Goal: Obtain resource: Obtain resource

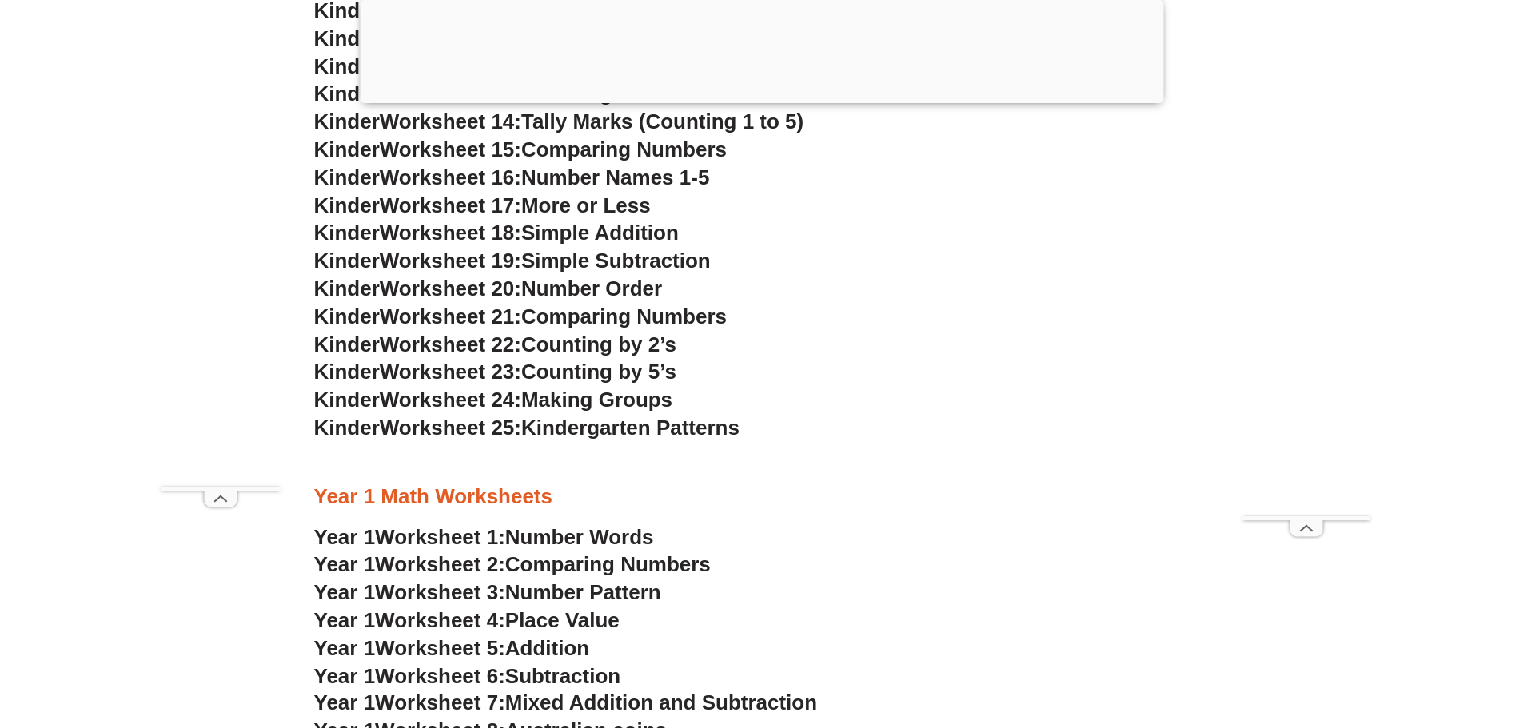
scroll to position [1194, 0]
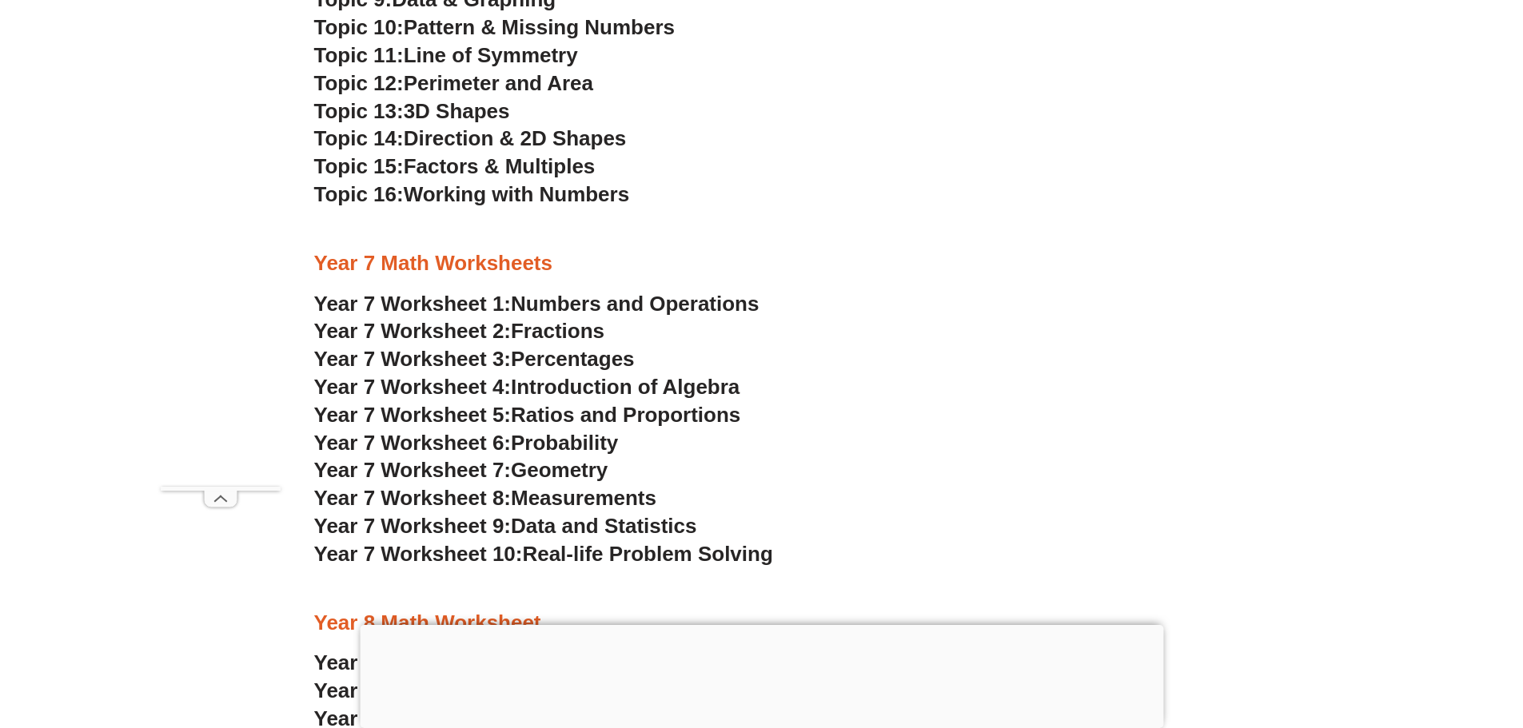
scroll to position [4138, 0]
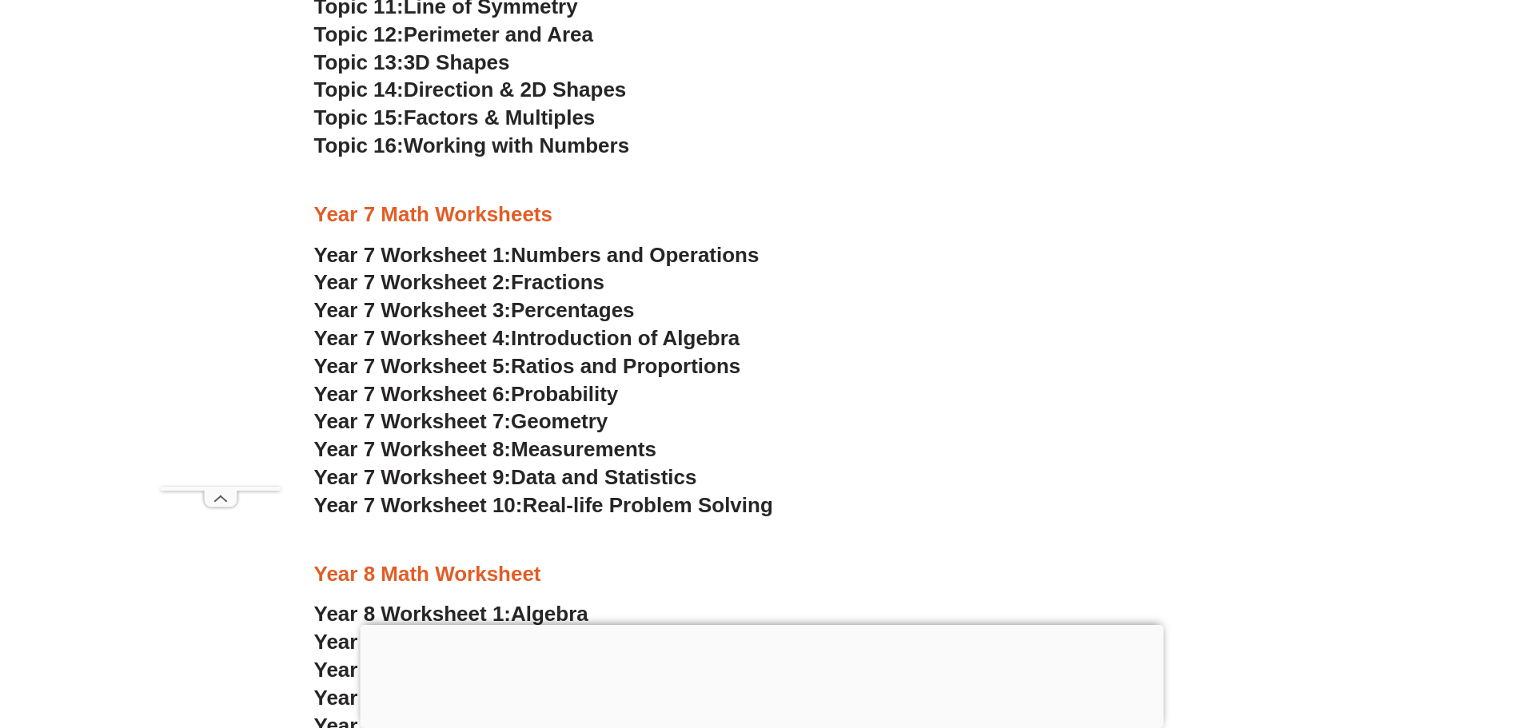
click at [599, 258] on span "Numbers and Operations" at bounding box center [635, 255] width 248 height 24
click at [580, 282] on span "Fractions" at bounding box center [558, 282] width 94 height 24
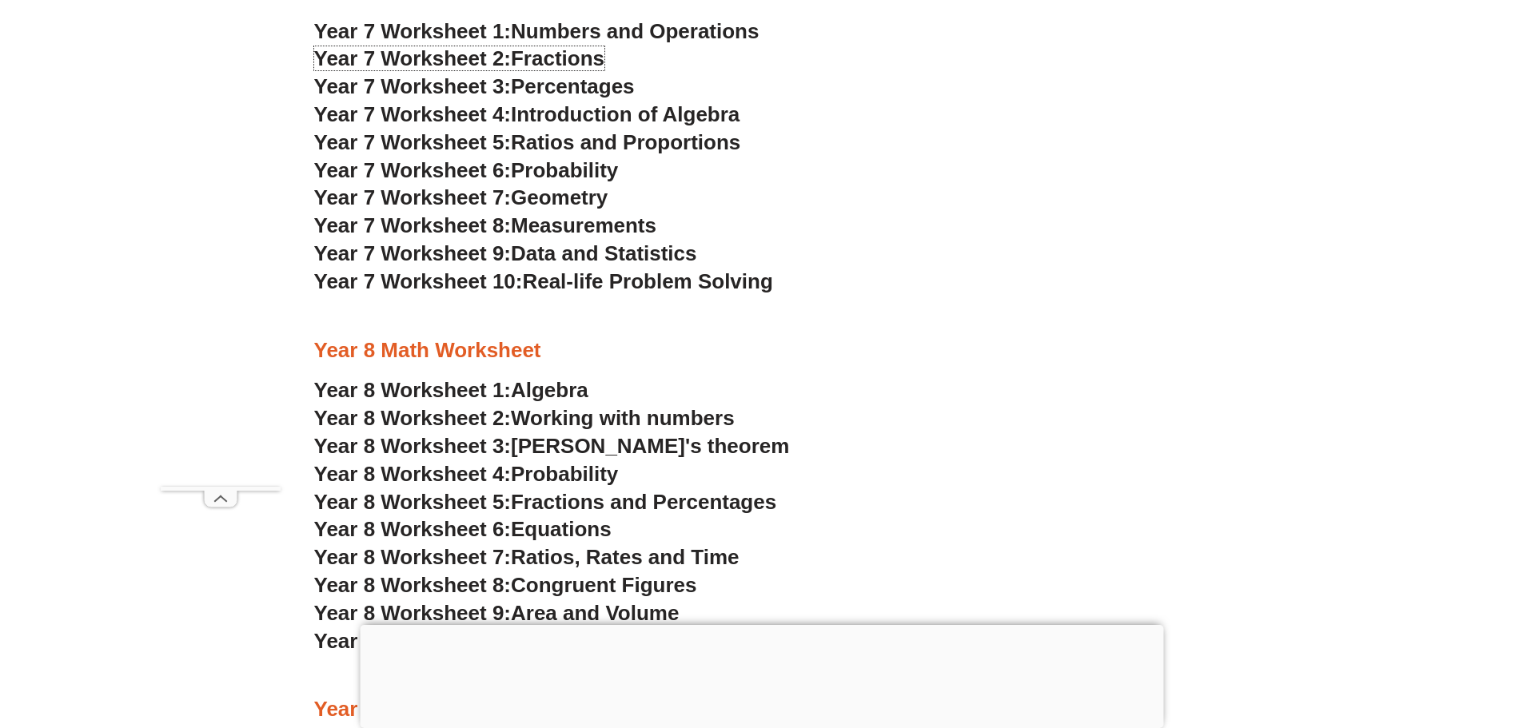
scroll to position [4618, 0]
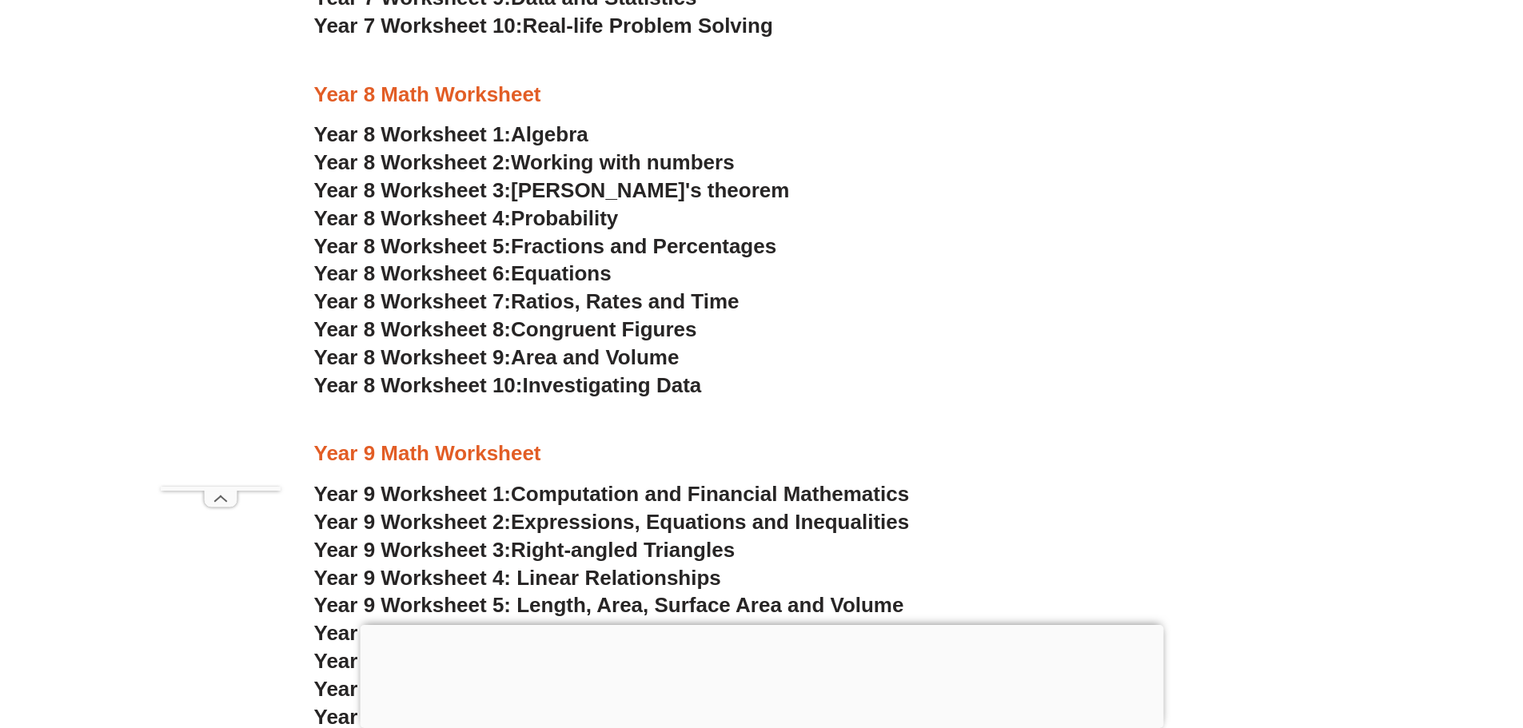
click at [541, 140] on span "Algebra" at bounding box center [550, 134] width 78 height 24
click at [605, 190] on span "[PERSON_NAME]'s theorem" at bounding box center [650, 190] width 278 height 24
click at [601, 209] on span "Probability" at bounding box center [564, 218] width 107 height 24
click at [576, 290] on span "Ratios, Rates and Time" at bounding box center [625, 301] width 228 height 24
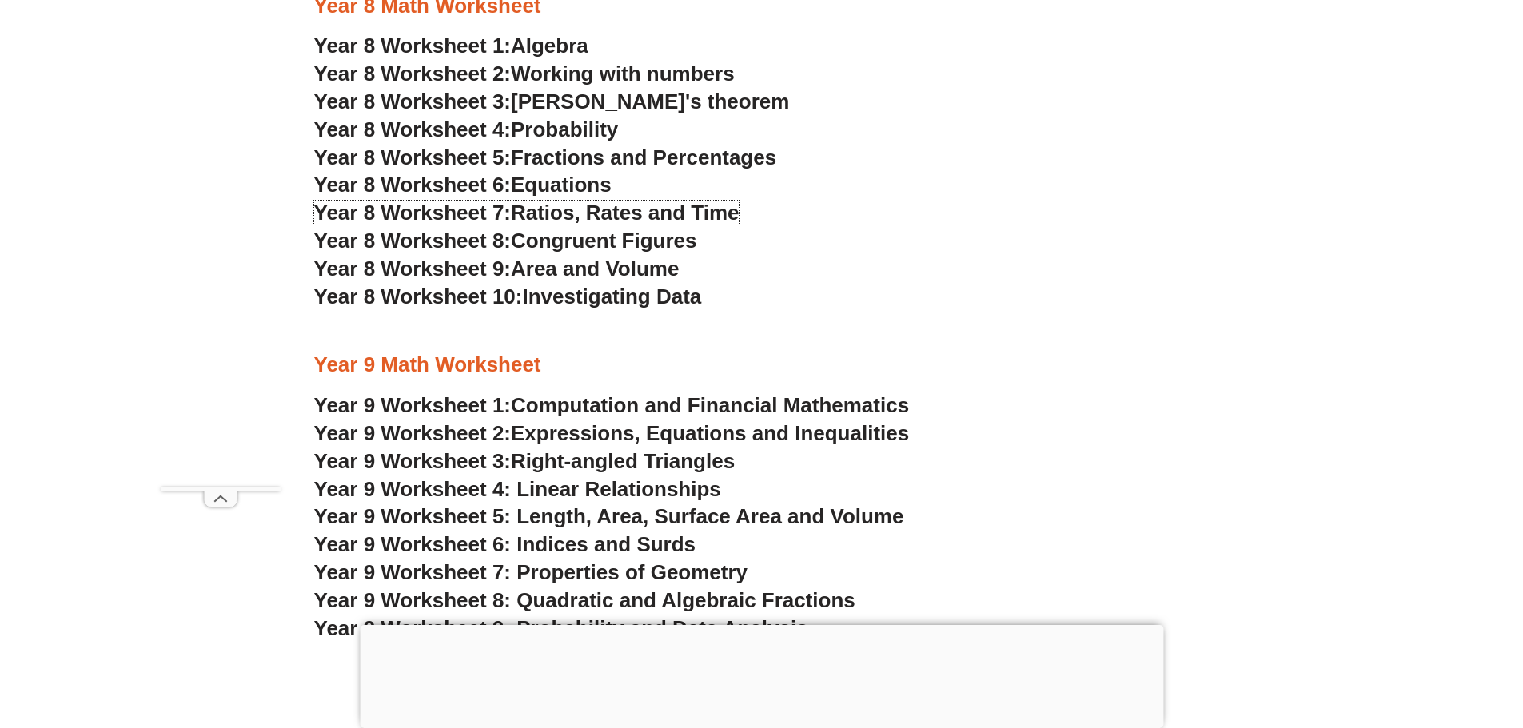
scroll to position [4858, 0]
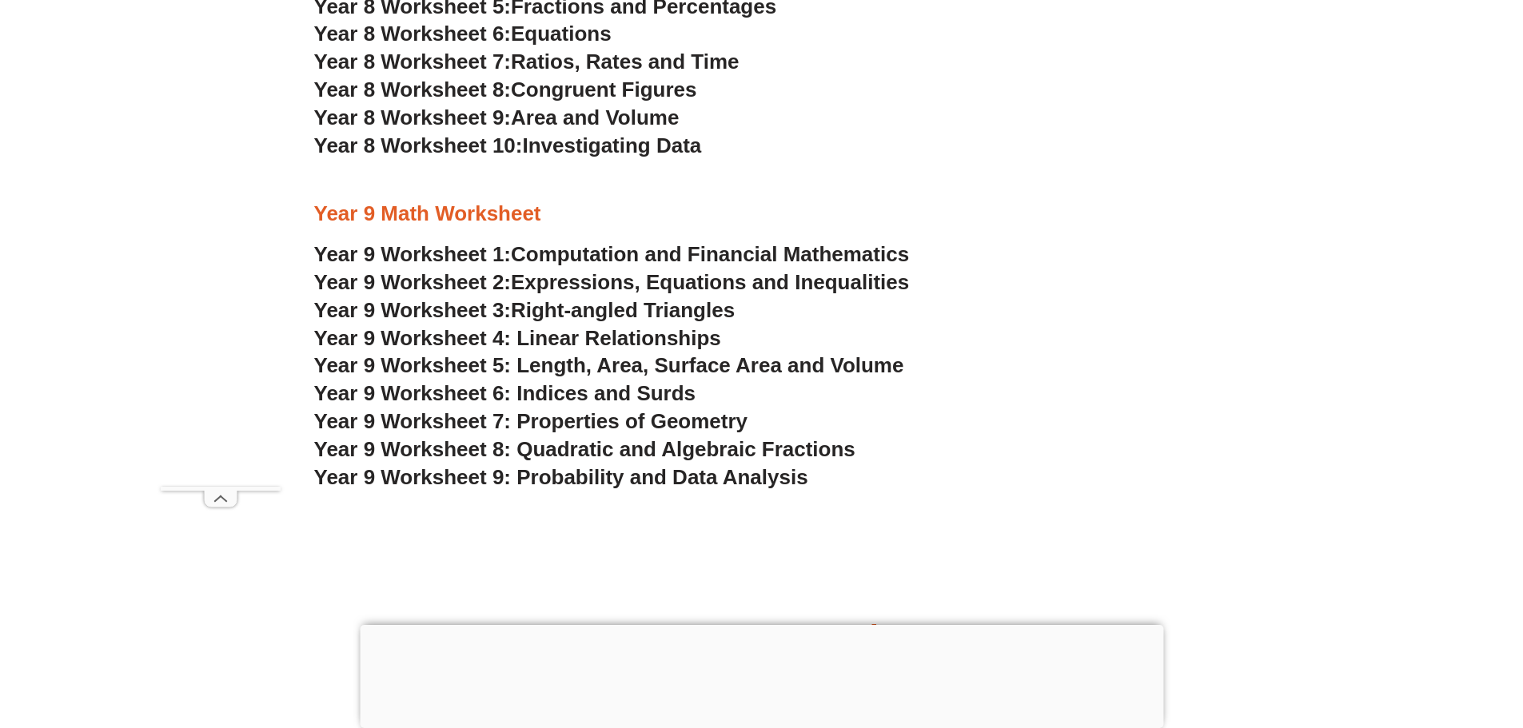
click at [677, 245] on span "Computation and Financial Mathematics" at bounding box center [710, 254] width 398 height 24
click at [626, 396] on span "Year 9 Worksheet 6: Indices and Surds" at bounding box center [505, 393] width 382 height 24
